Goal: Information Seeking & Learning: Find specific fact

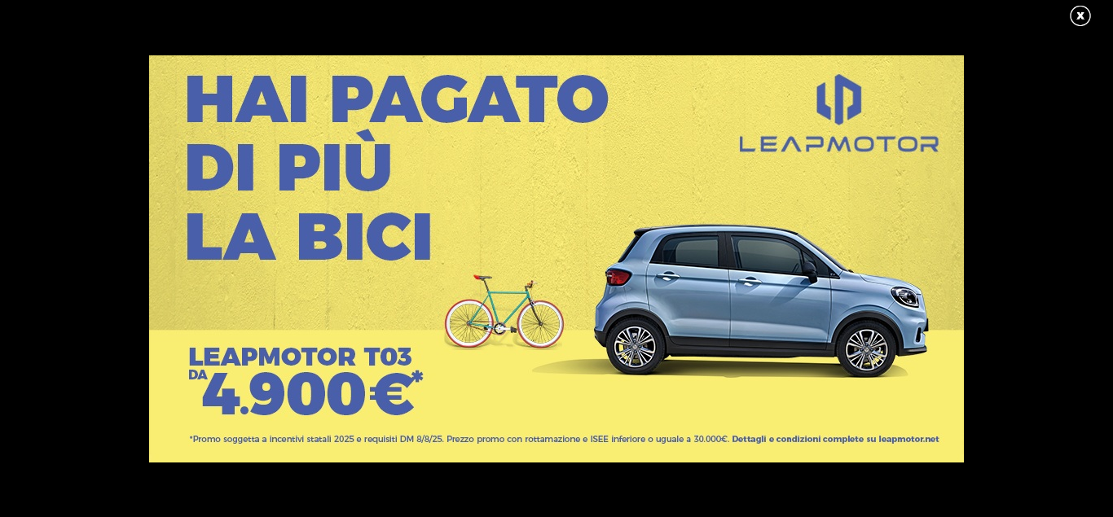
click at [283, 23] on div at bounding box center [556, 258] width 1113 height 517
drag, startPoint x: 1079, startPoint y: 11, endPoint x: 1059, endPoint y: 13, distance: 20.4
click at [1078, 11] on link at bounding box center [1088, 16] width 41 height 24
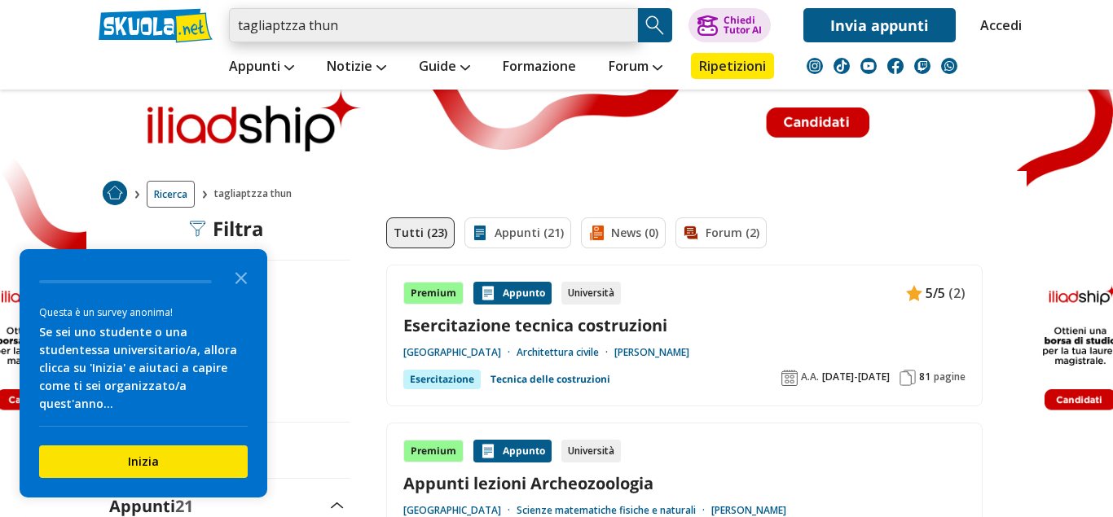
click at [281, 26] on input "tagliaptzza thun" at bounding box center [433, 25] width 409 height 34
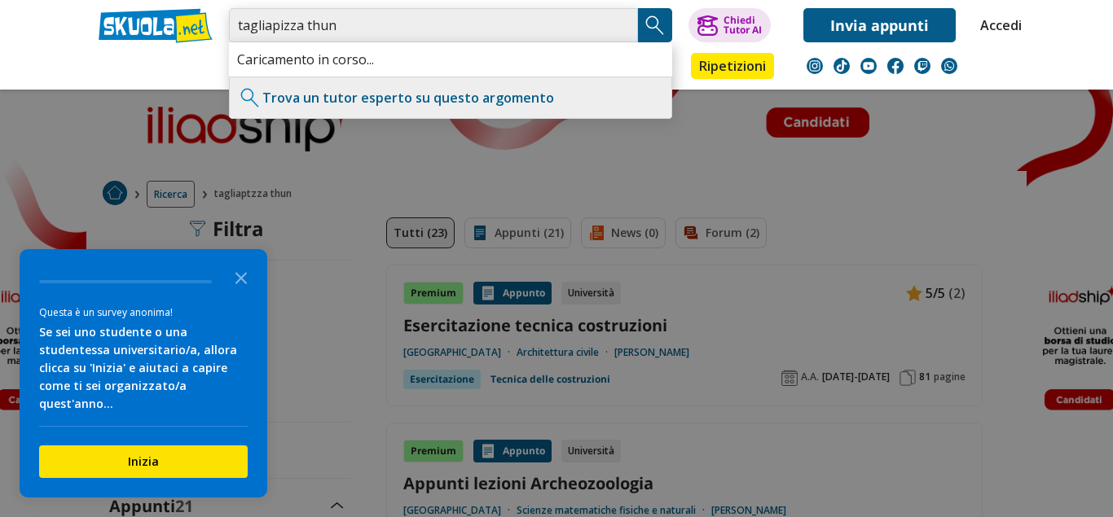
click at [371, 25] on input "tagliapizza thun" at bounding box center [433, 25] width 409 height 34
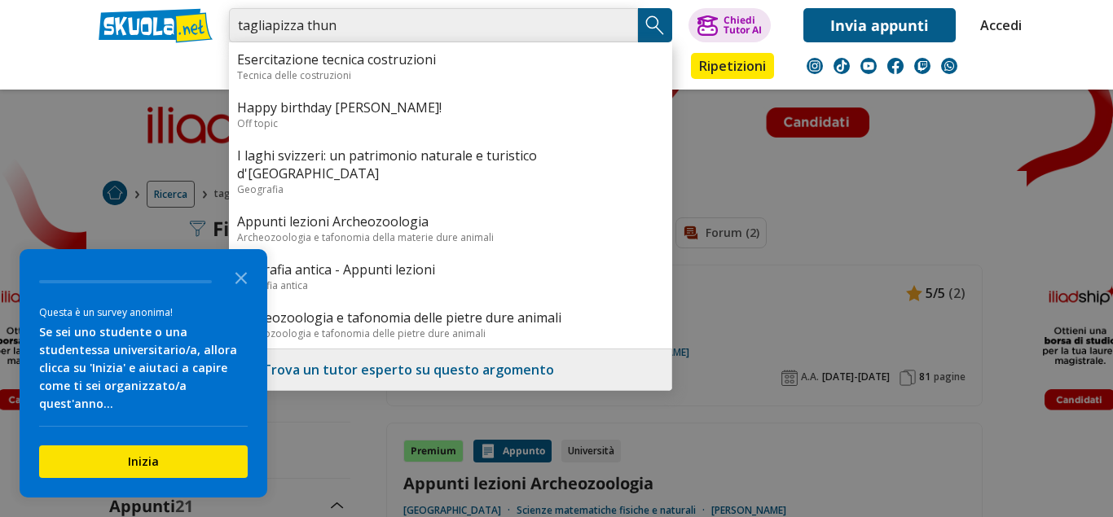
type input "tagliapizza thun"
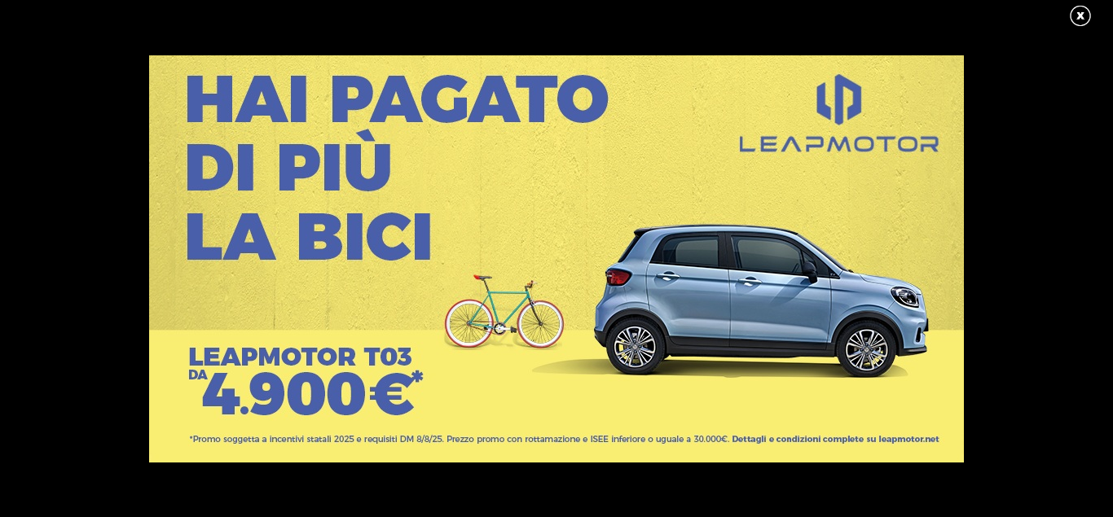
click at [1081, 10] on link at bounding box center [1088, 16] width 41 height 24
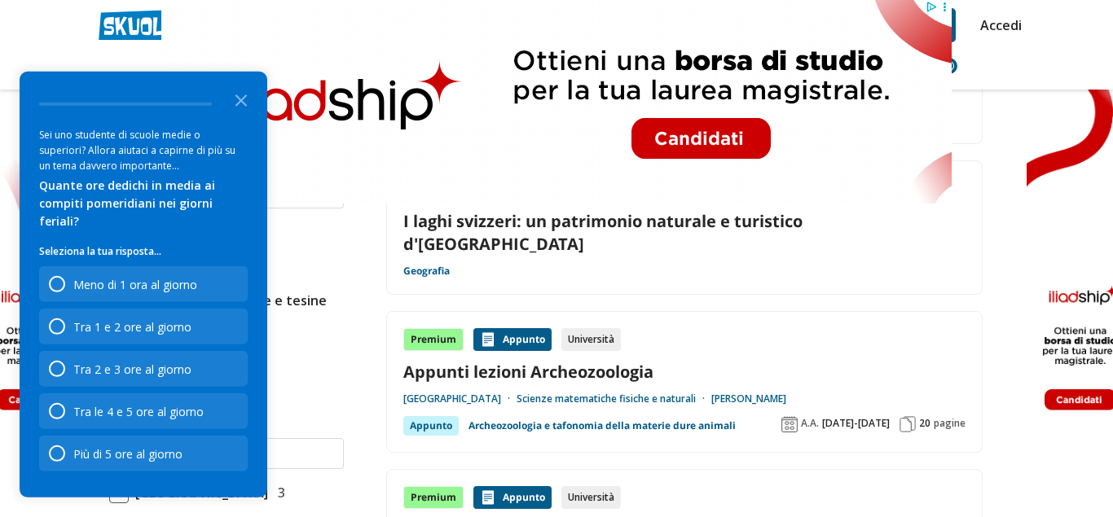
scroll to position [415, 0]
